Goal: Task Accomplishment & Management: Manage account settings

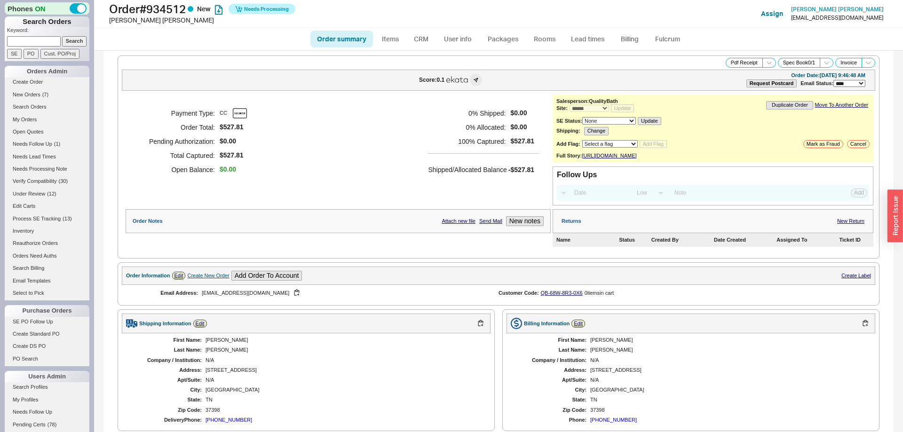
select select "*"
select select "LOW"
select select "3"
click at [669, 41] on link "Fulcrum" at bounding box center [667, 39] width 39 height 17
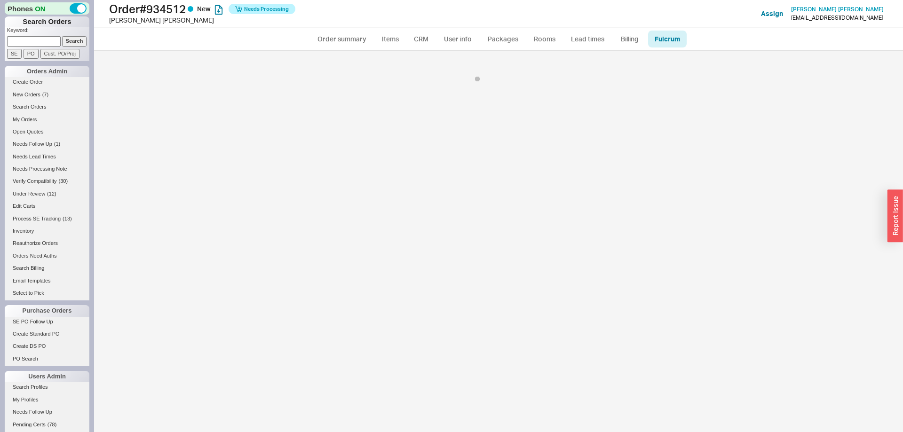
select select "EMT"
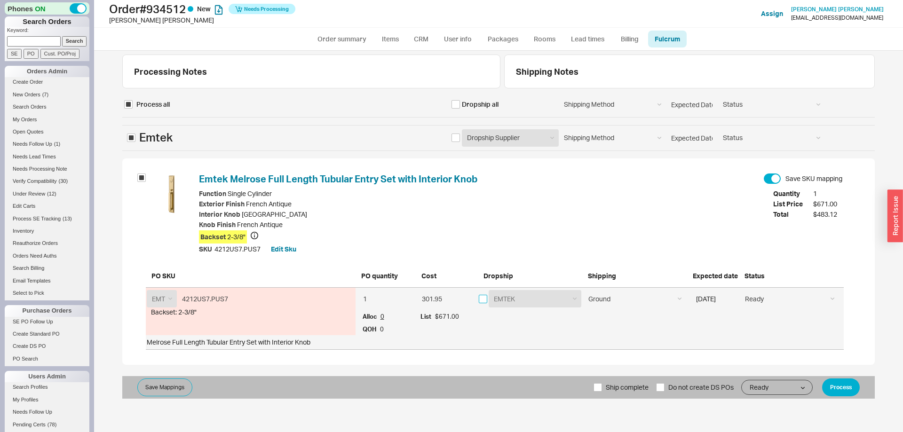
click at [484, 298] on input "checkbox" at bounding box center [483, 299] width 8 height 8
checkbox input "true"
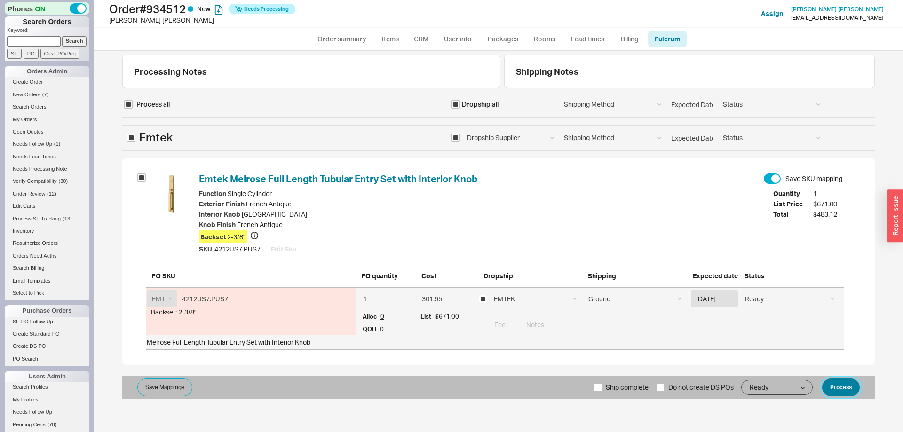
click at [842, 385] on button "Process" at bounding box center [841, 388] width 38 height 18
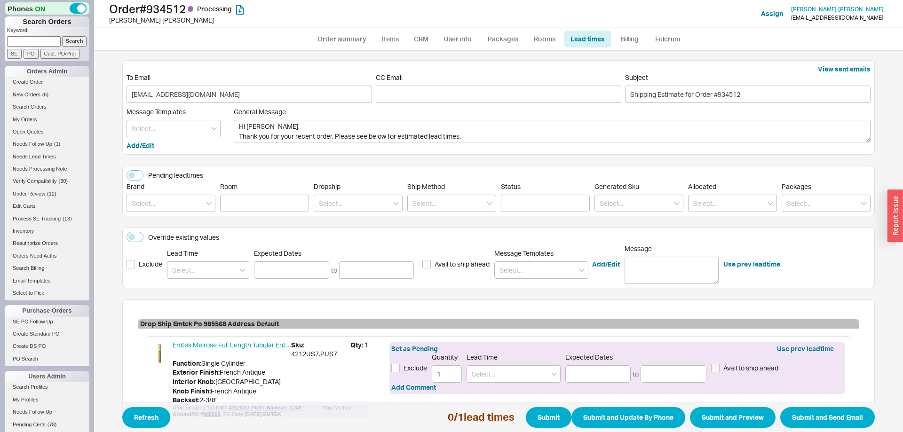
scroll to position [79, 0]
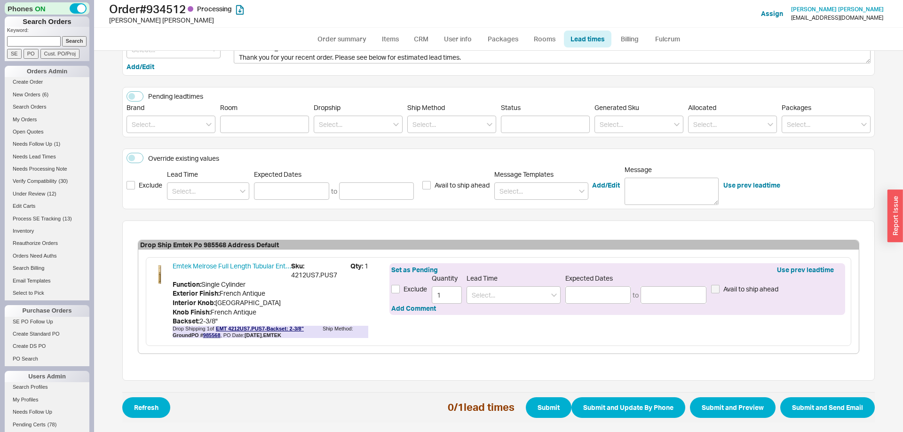
click at [524, 305] on div "Set as Pending Use prev leadtime Exclude Quantity 1 Lead Time Expected Dates to…" at bounding box center [617, 289] width 456 height 52
click at [523, 298] on input at bounding box center [513, 294] width 94 height 17
click at [521, 308] on div "2 - 5 Business Days" at bounding box center [513, 314] width 93 height 17
type input "2 - 5 Business Days"
type input "08/20/2025"
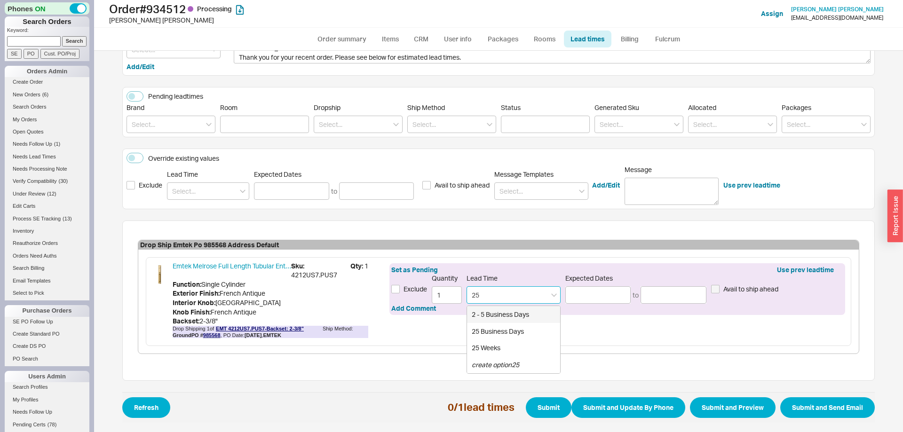
type input "08/25/2025"
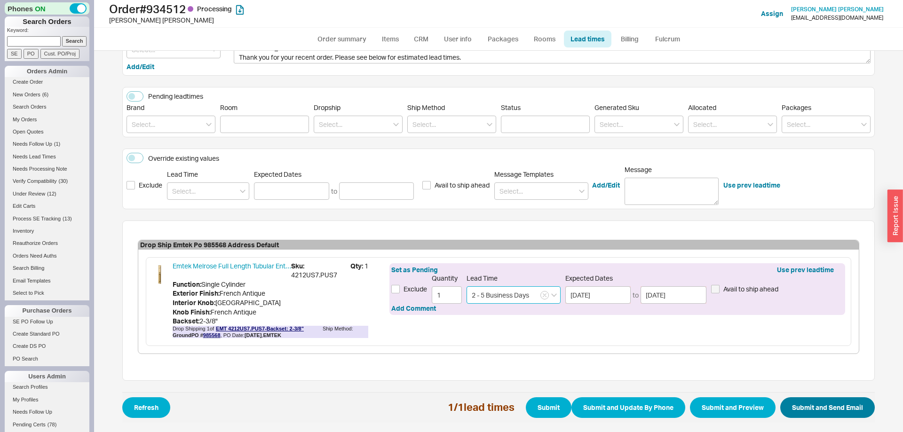
type input "2 - 5 Business Days"
click at [814, 401] on button "Submit and Send Email" at bounding box center [827, 407] width 95 height 21
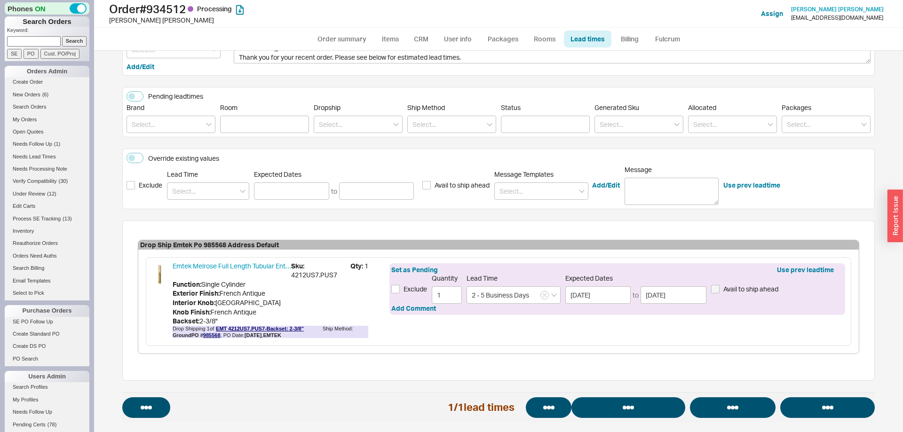
select select "*"
select select "LOW"
select select "3"
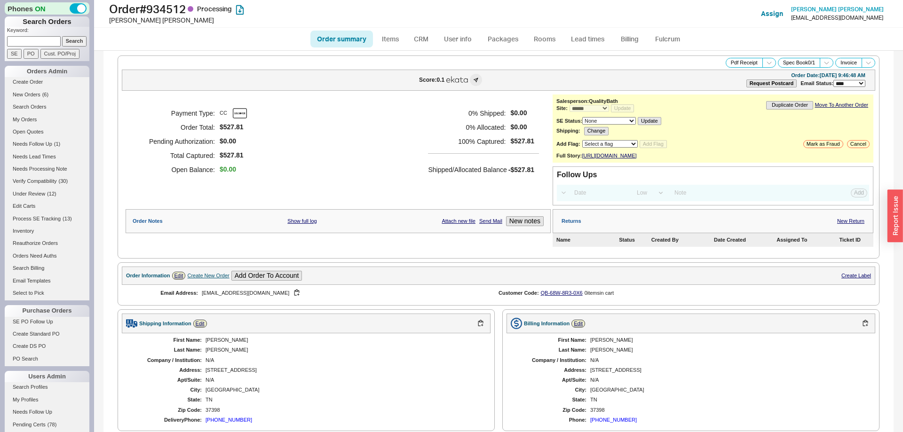
select select "*"
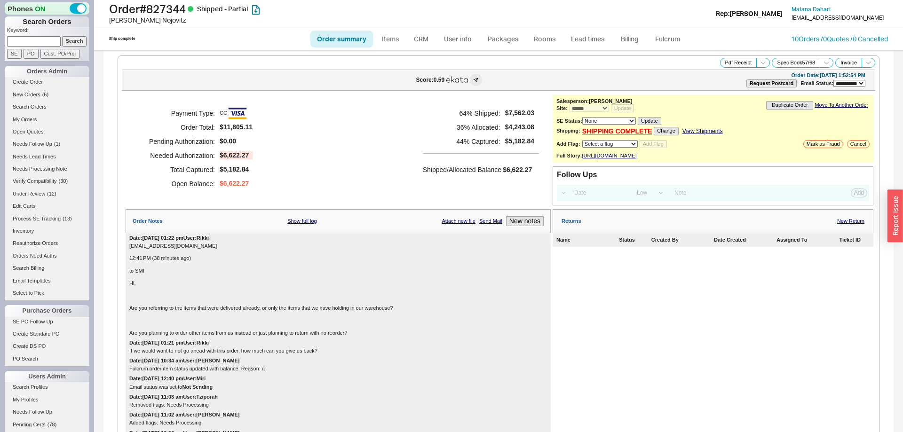
select select "**"
select select "*"
select select "LOW"
select select "3"
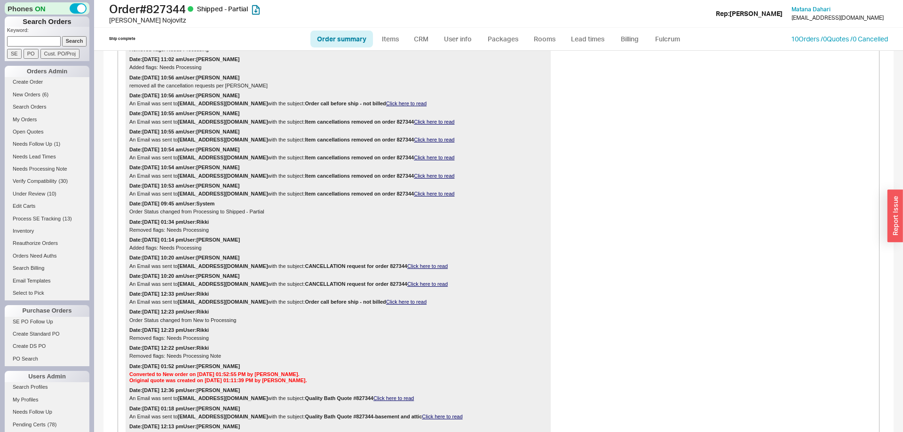
scroll to position [96, 0]
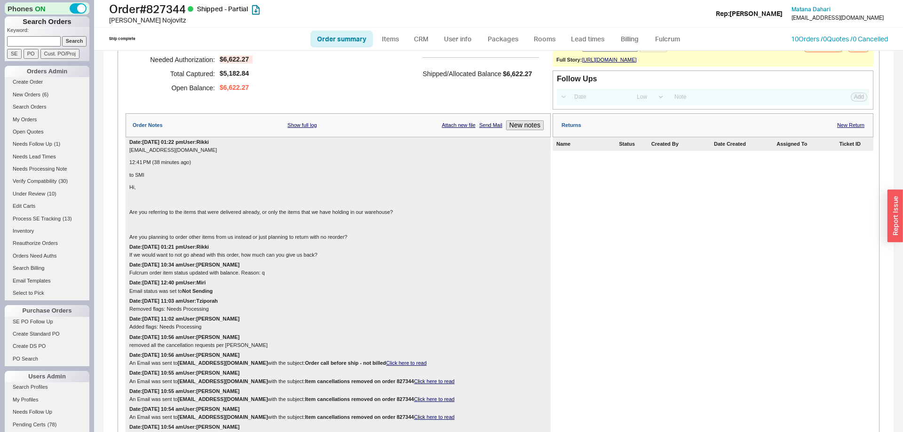
click at [351, 36] on link "Order summary" at bounding box center [341, 39] width 63 height 17
select select "**"
select select "*"
select select "LOW"
select select "3"
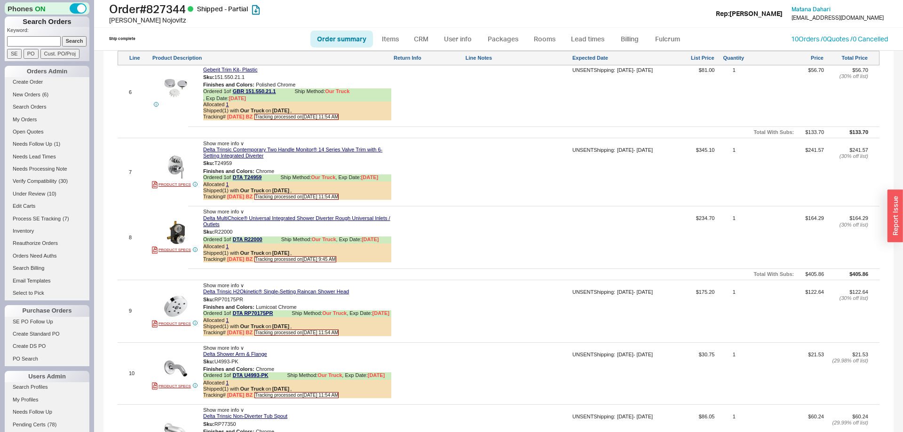
scroll to position [1535, 0]
